Goal: Information Seeking & Learning: Compare options

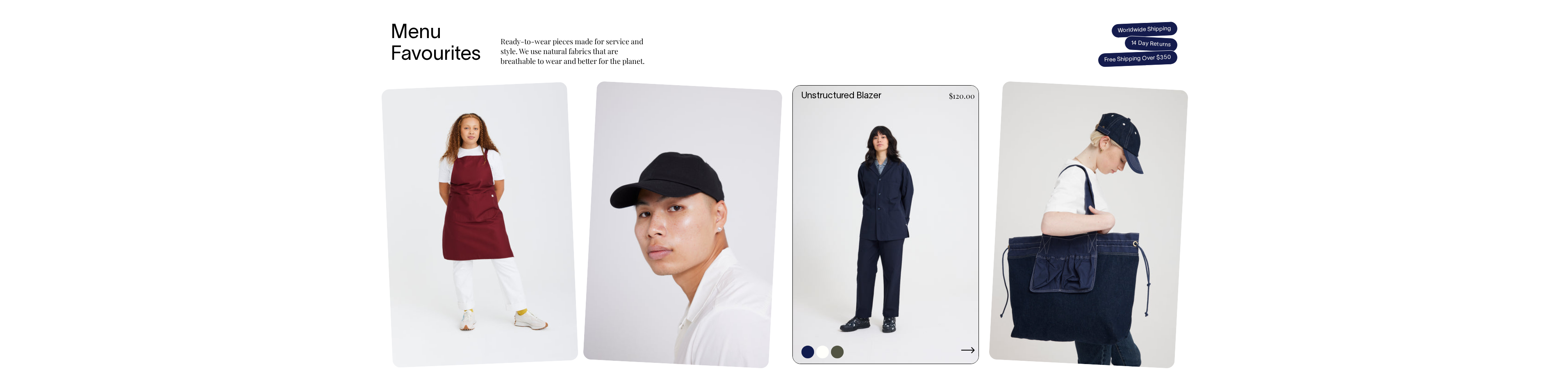
scroll to position [328, 0]
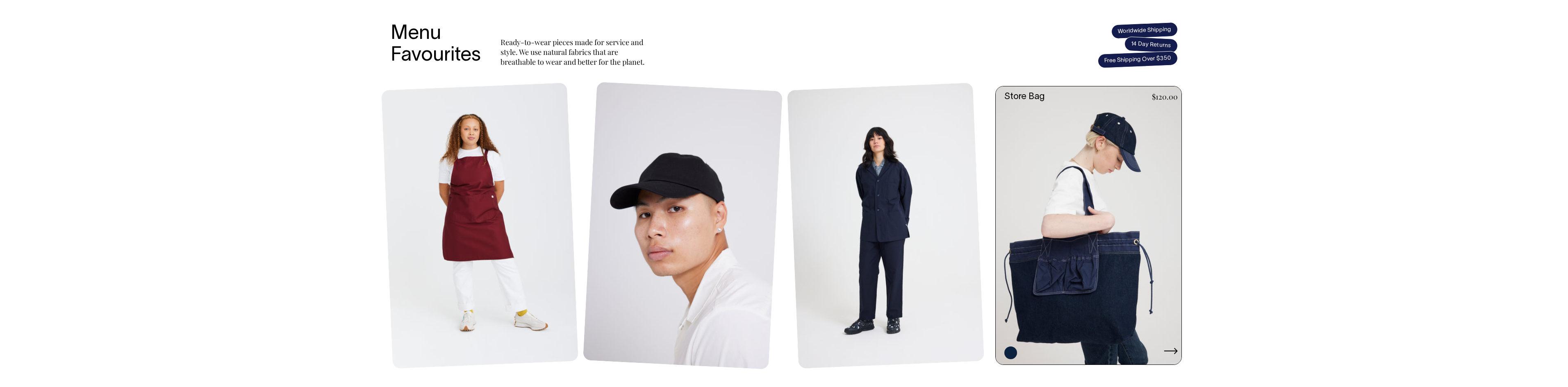
click at [1085, 246] on link at bounding box center [1091, 226] width 191 height 279
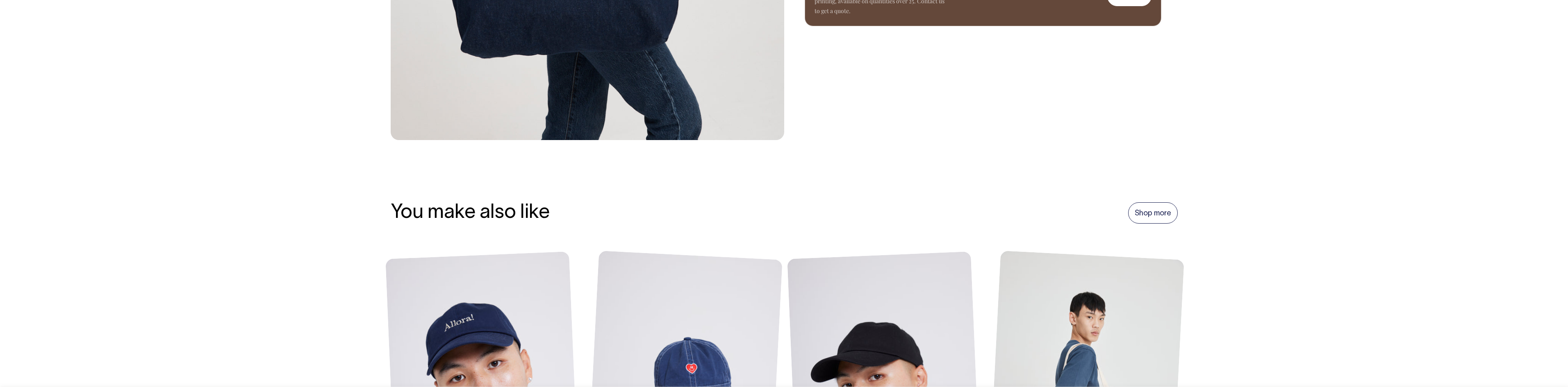
scroll to position [491, 0]
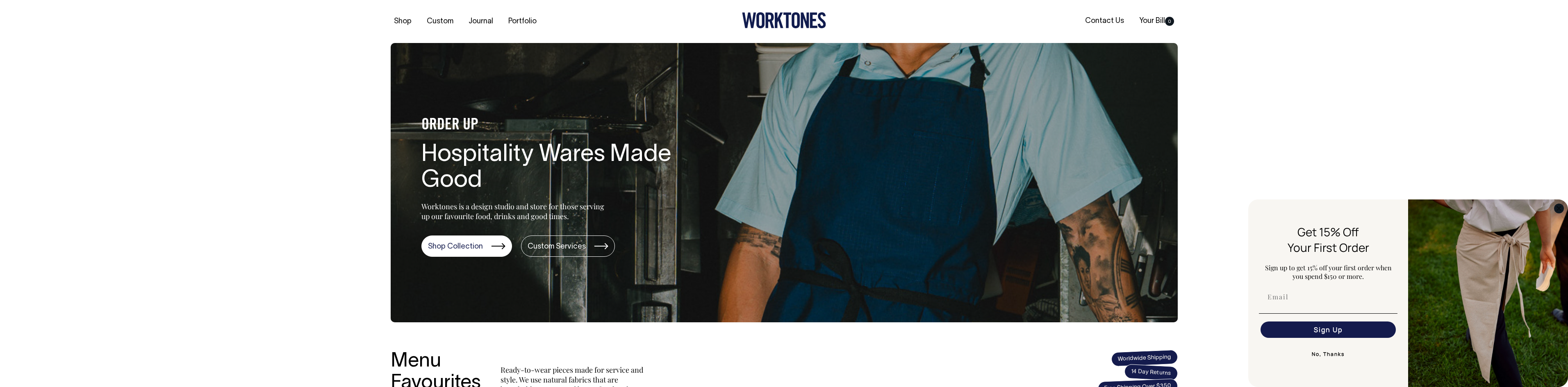
click at [1562, 208] on circle "Close dialog" at bounding box center [1559, 208] width 9 height 9
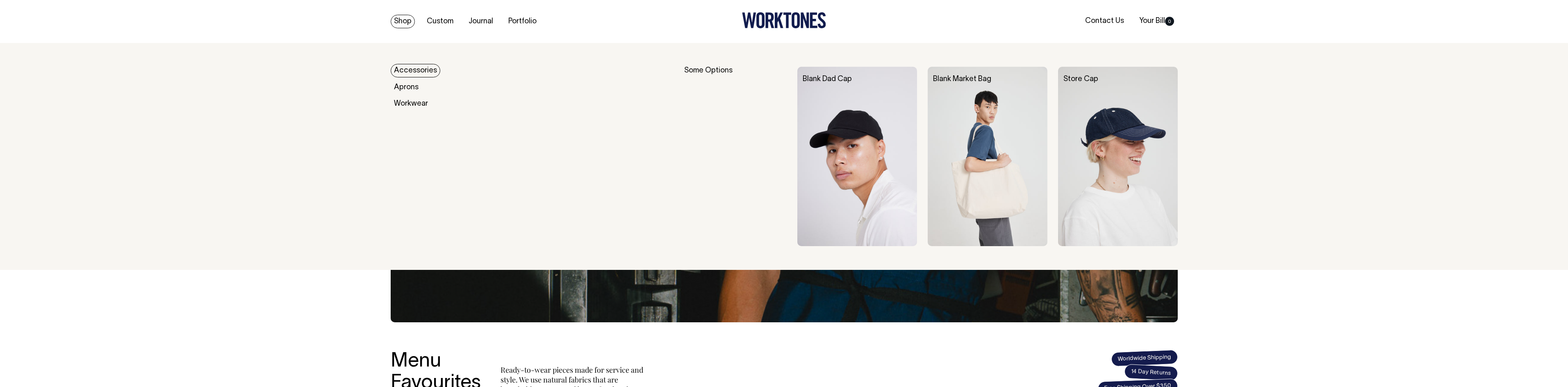
click at [404, 19] on link "Shop" at bounding box center [402, 22] width 24 height 14
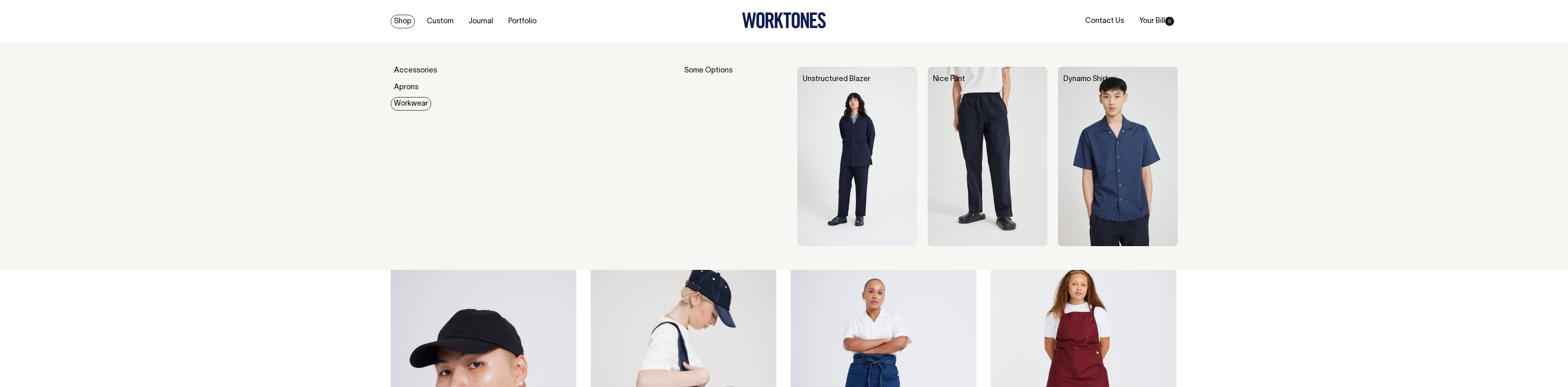
click at [413, 103] on link "Workwear" at bounding box center [411, 104] width 41 height 14
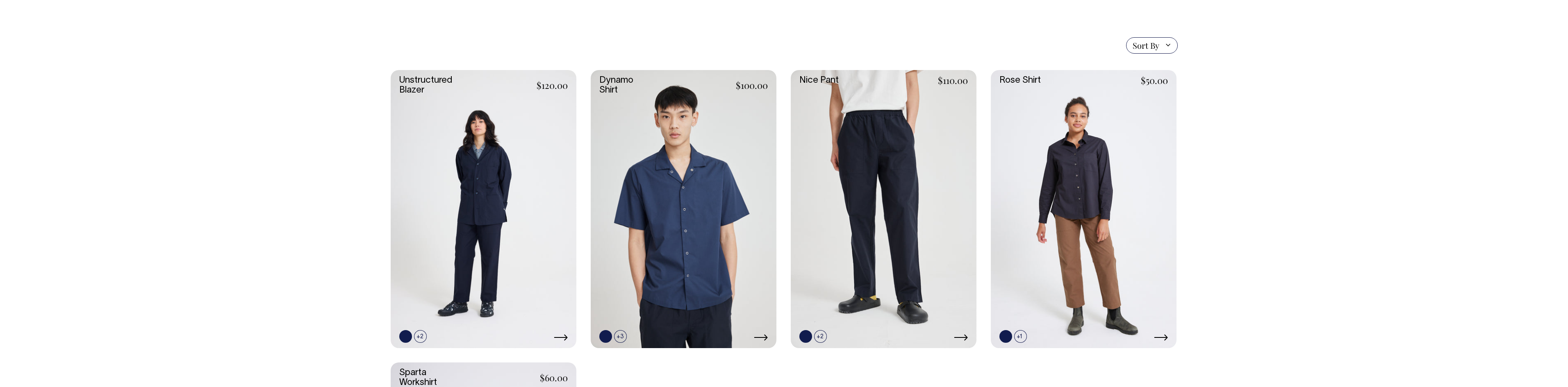
scroll to position [205, 0]
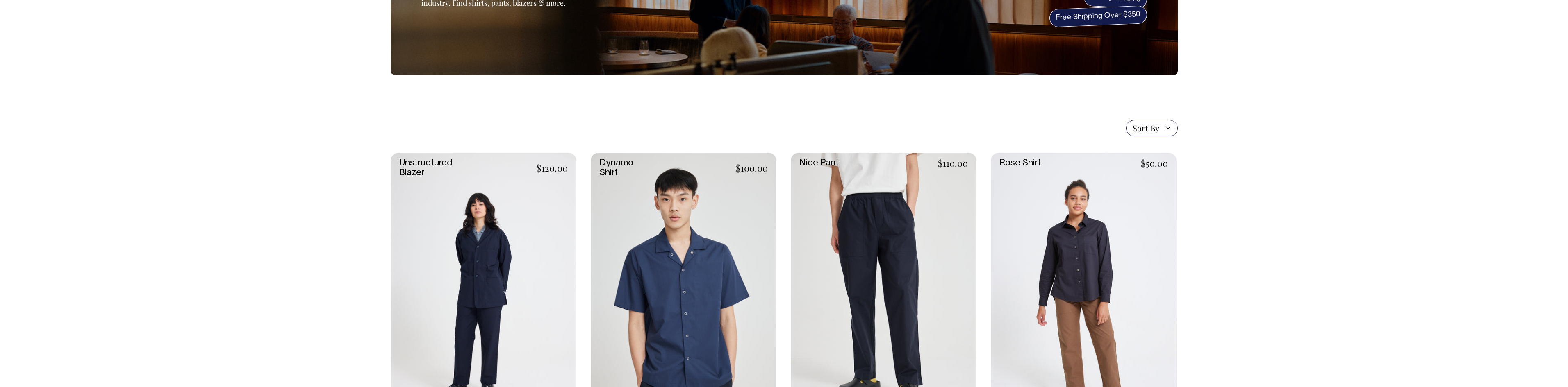
click at [491, 285] on link at bounding box center [483, 292] width 186 height 279
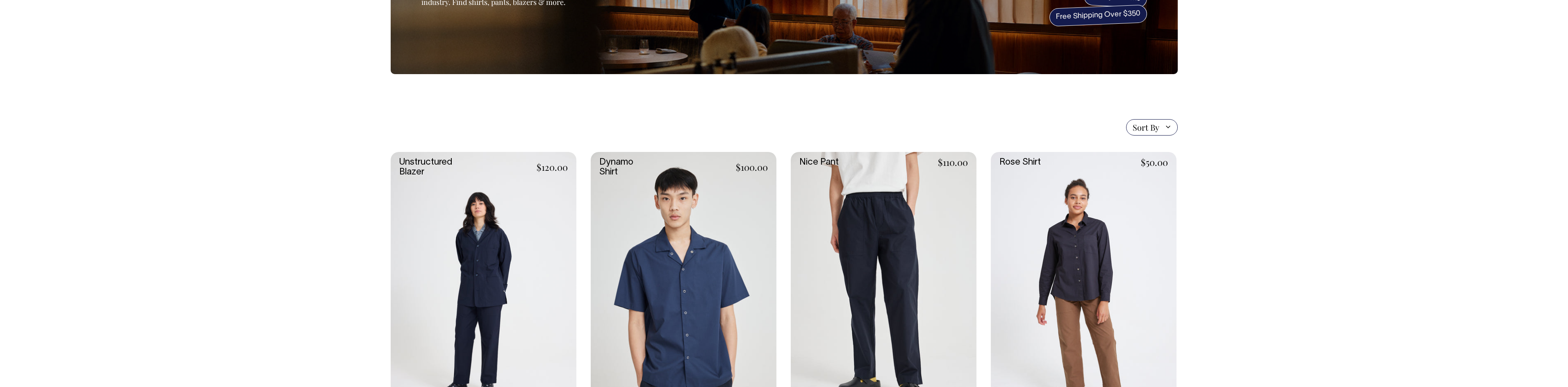
scroll to position [122, 0]
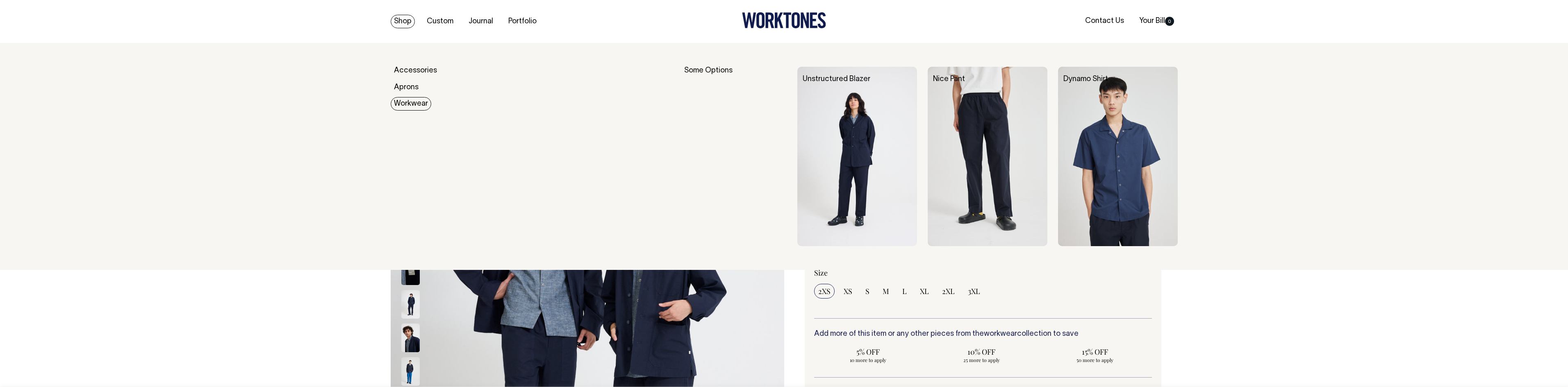
click at [409, 104] on link "Workwear" at bounding box center [411, 104] width 41 height 14
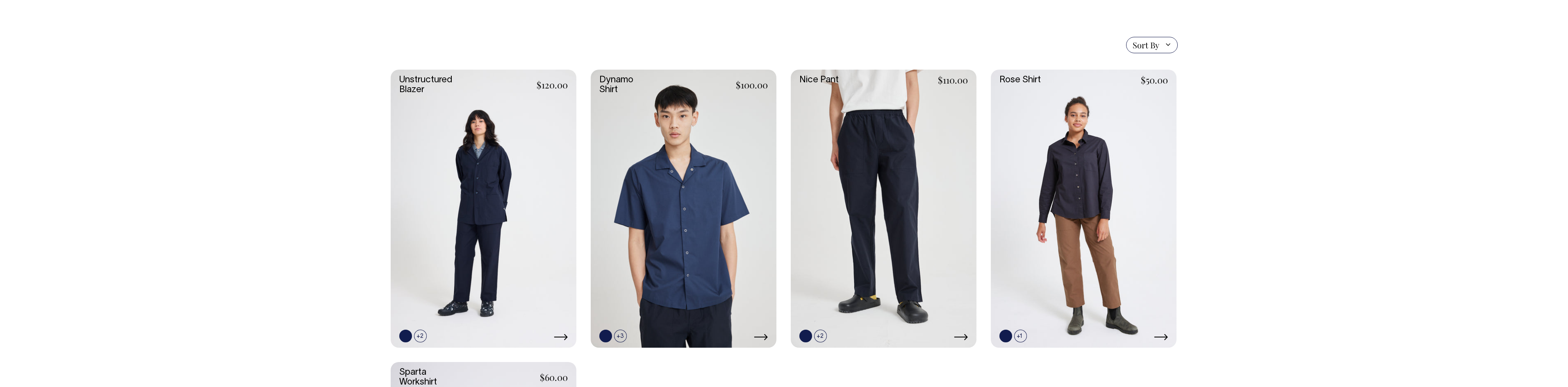
scroll to position [205, 0]
click at [764, 333] on link at bounding box center [760, 337] width 14 height 10
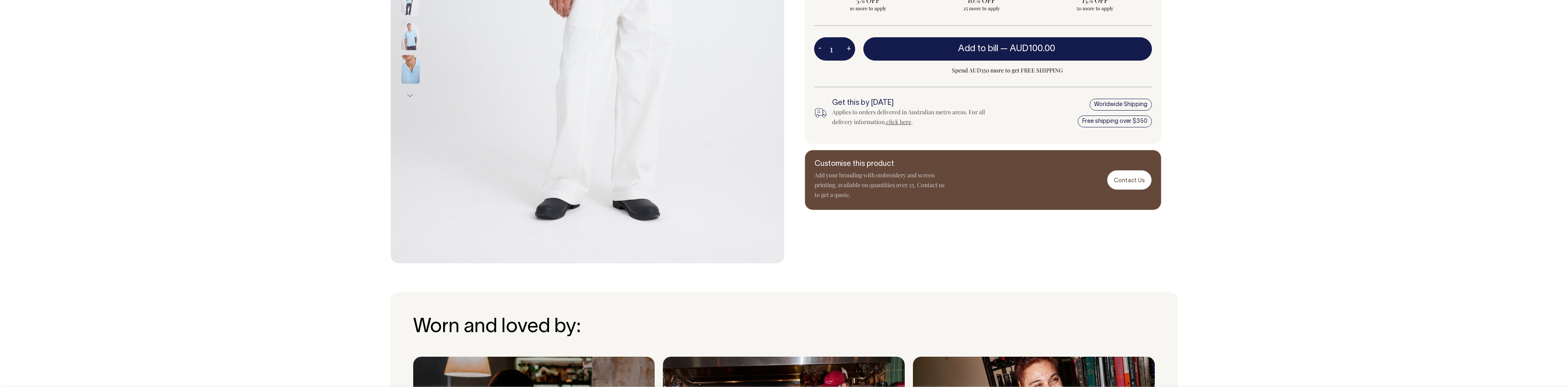
scroll to position [368, 0]
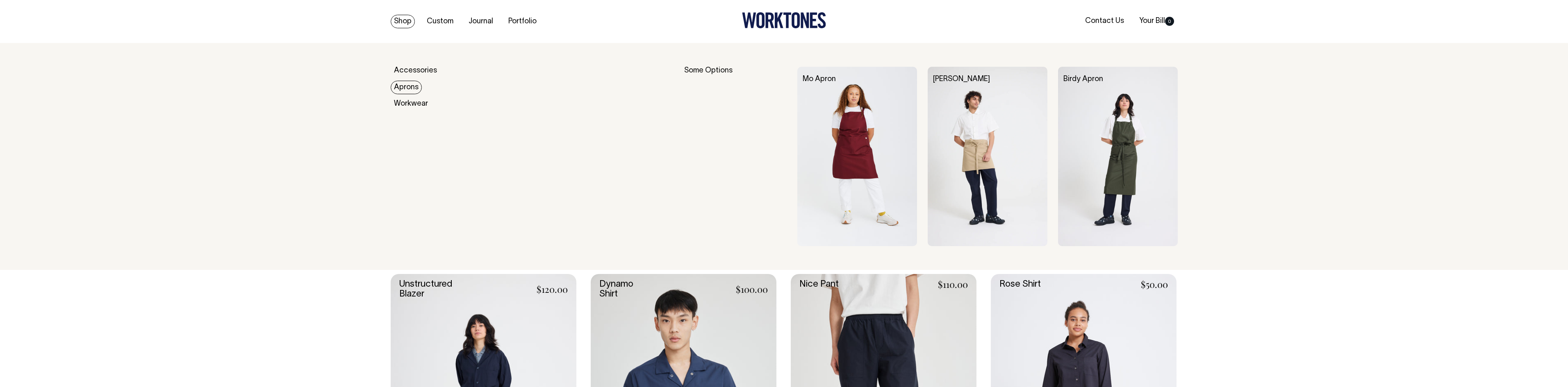
click at [407, 89] on link "Aprons" at bounding box center [406, 88] width 31 height 14
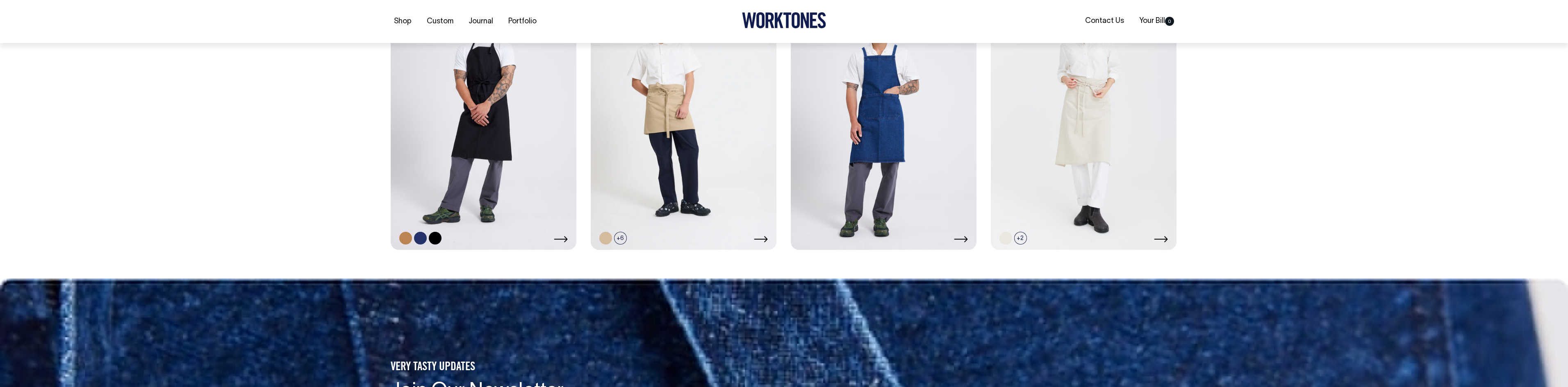
scroll to position [574, 0]
click at [766, 237] on icon at bounding box center [760, 239] width 14 height 7
